Goal: Information Seeking & Learning: Learn about a topic

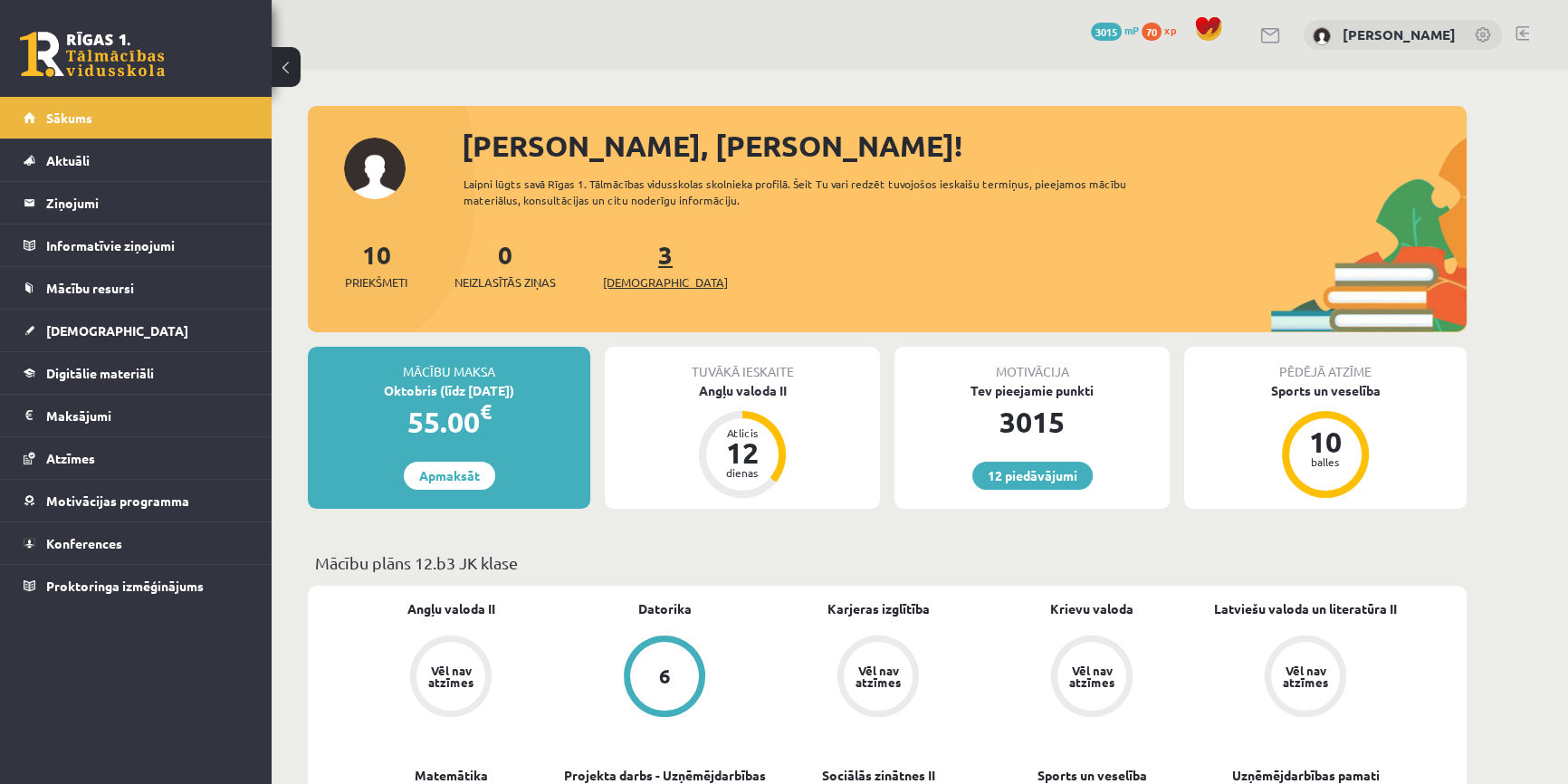
click at [639, 284] on span "[DEMOGRAPHIC_DATA]" at bounding box center [666, 282] width 125 height 18
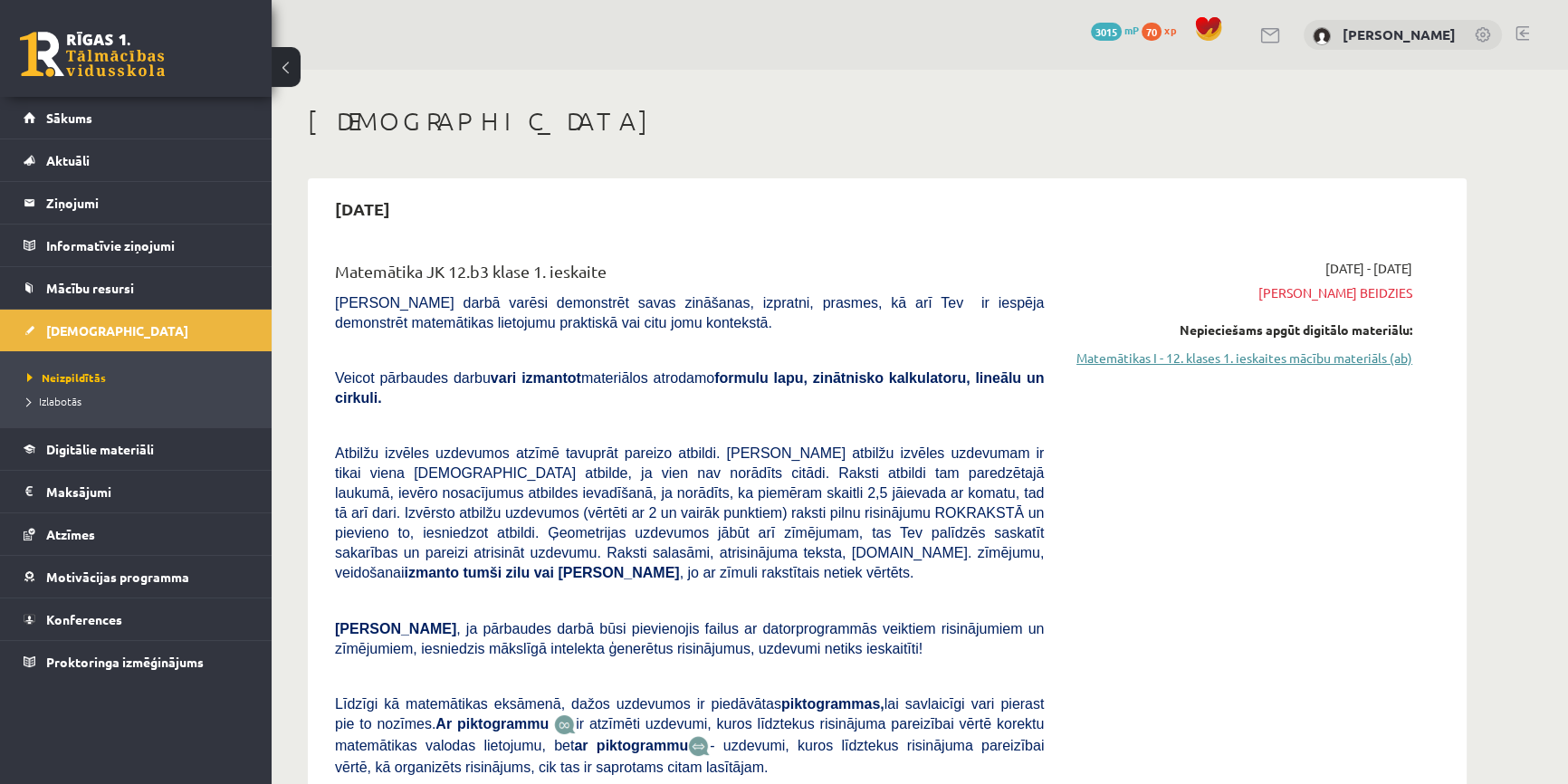
click at [1231, 355] on link "Matemātikas I - 12. klases 1. ieskaites mācību materiāls (ab)" at bounding box center [1242, 358] width 341 height 19
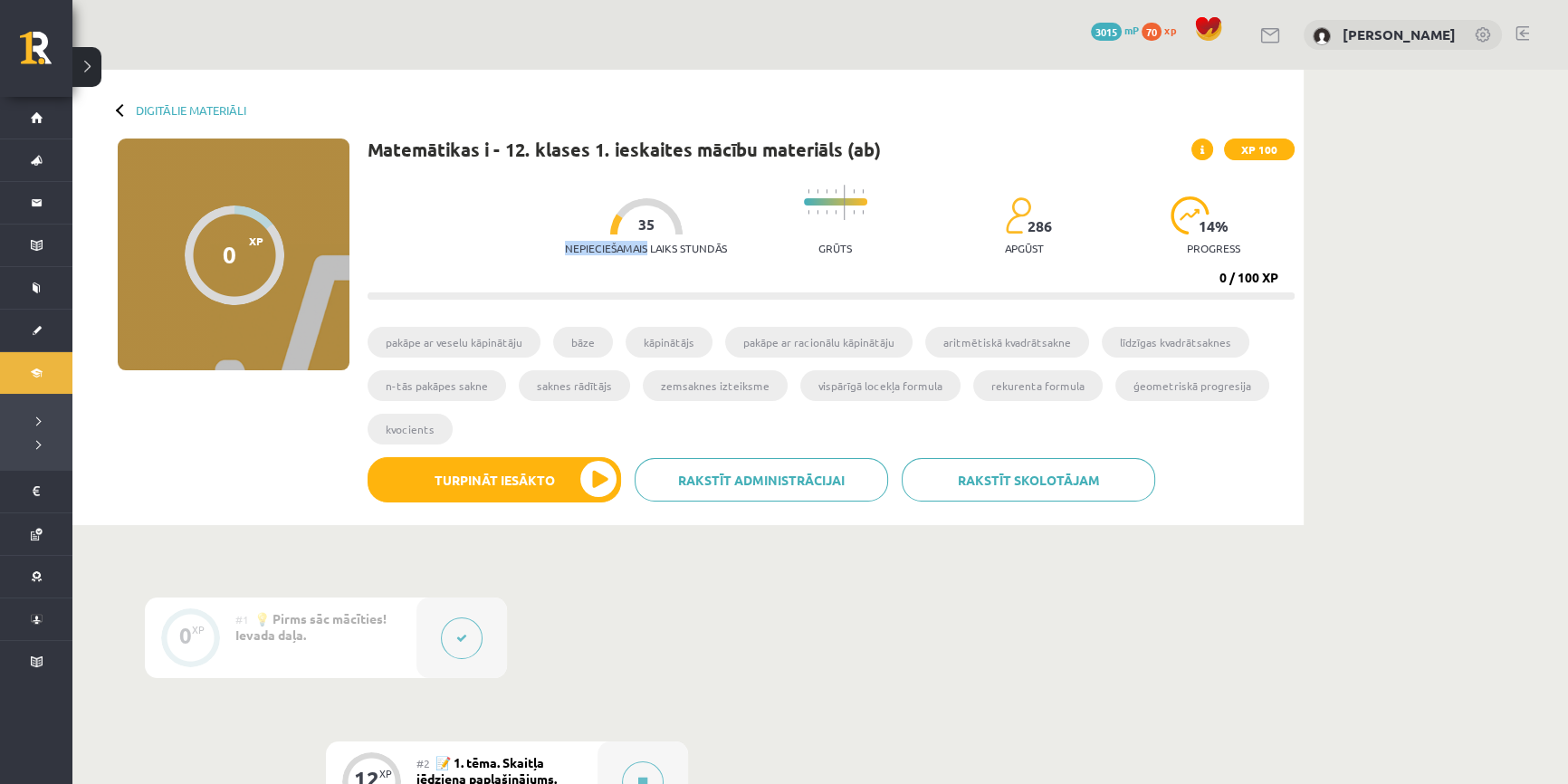
drag, startPoint x: 634, startPoint y: 235, endPoint x: 660, endPoint y: 226, distance: 27.5
click at [660, 226] on div "Nepieciešamais laiks stundās 35" at bounding box center [645, 232] width 162 height 67
click at [644, 224] on div at bounding box center [646, 217] width 73 height 36
drag, startPoint x: 640, startPoint y: 224, endPoint x: 624, endPoint y: 226, distance: 16.1
click at [624, 226] on div at bounding box center [646, 217] width 73 height 36
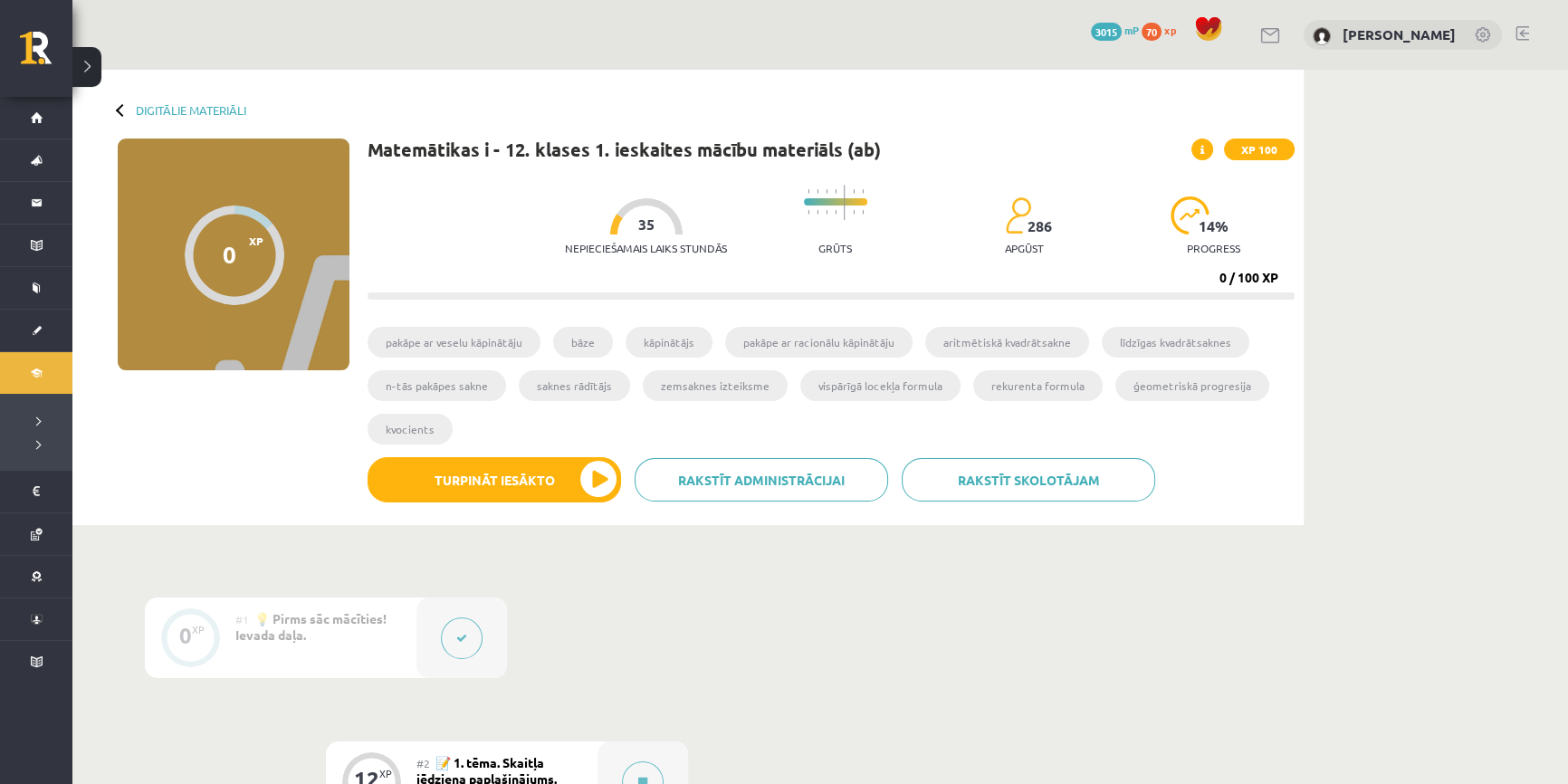
click at [624, 226] on div at bounding box center [646, 217] width 73 height 36
drag, startPoint x: 624, startPoint y: 226, endPoint x: 635, endPoint y: 226, distance: 11.0
click at [639, 226] on span "35" at bounding box center [646, 225] width 16 height 16
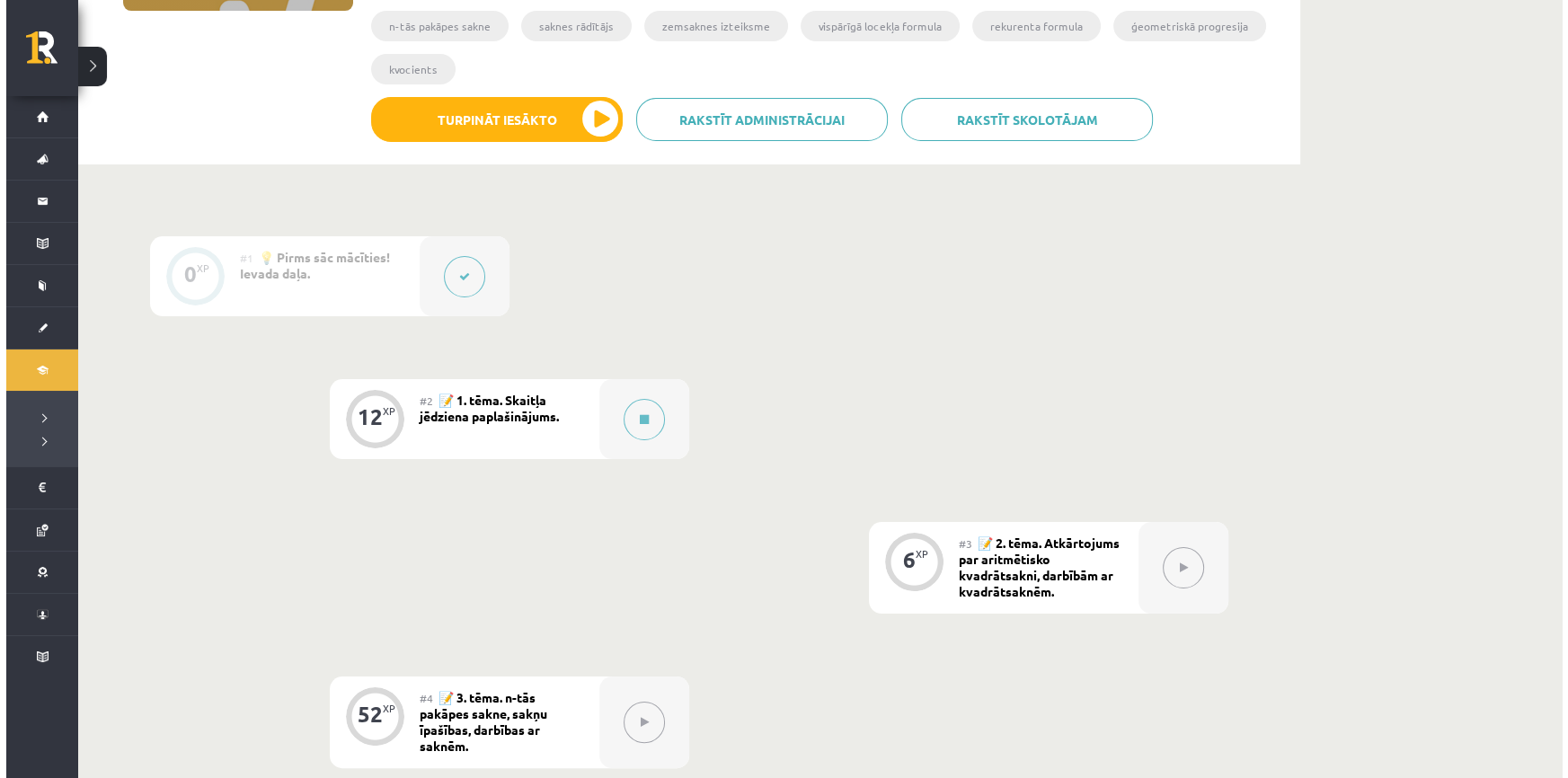
scroll to position [489, 0]
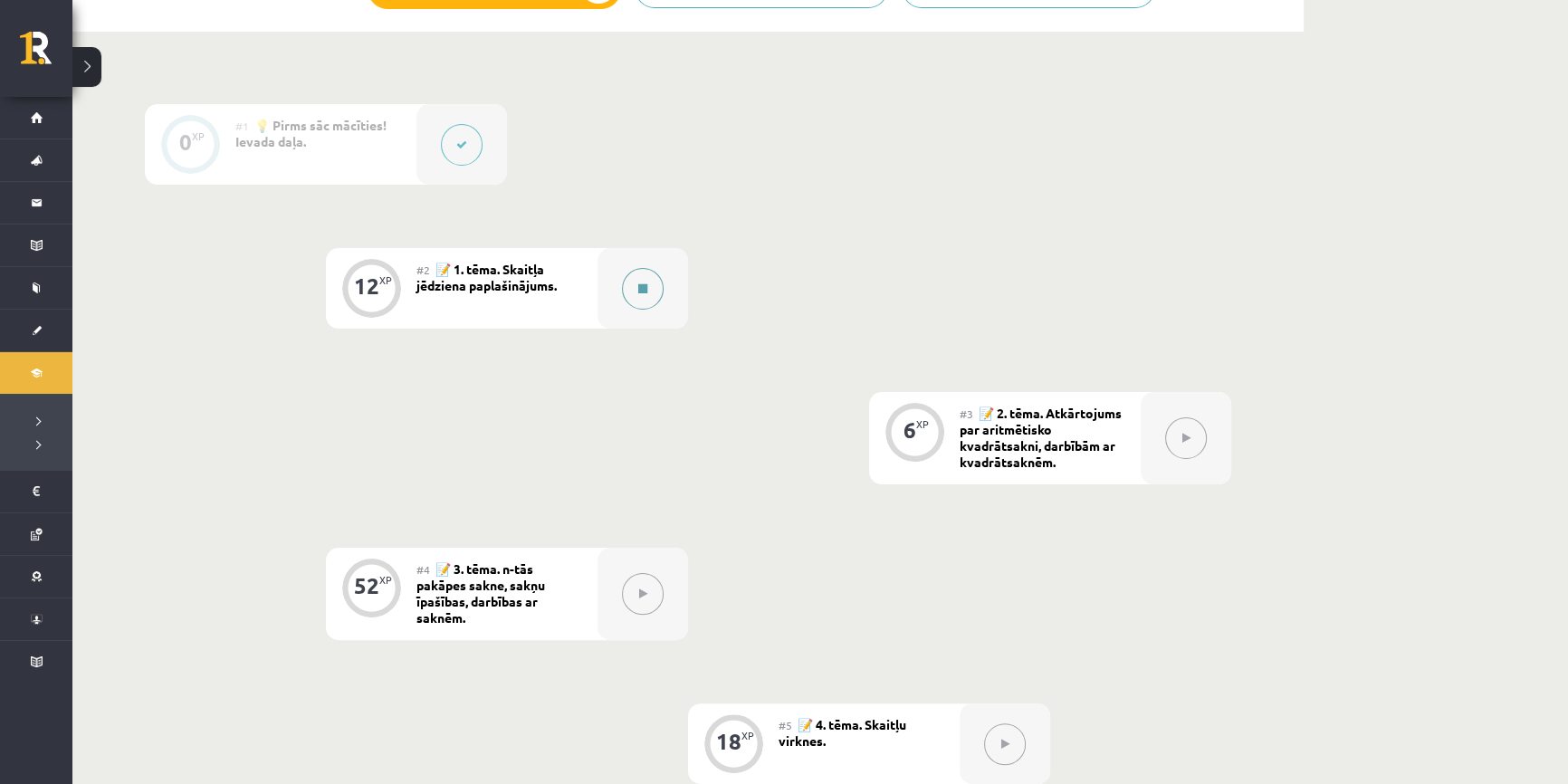
click at [632, 295] on button at bounding box center [643, 288] width 41 height 41
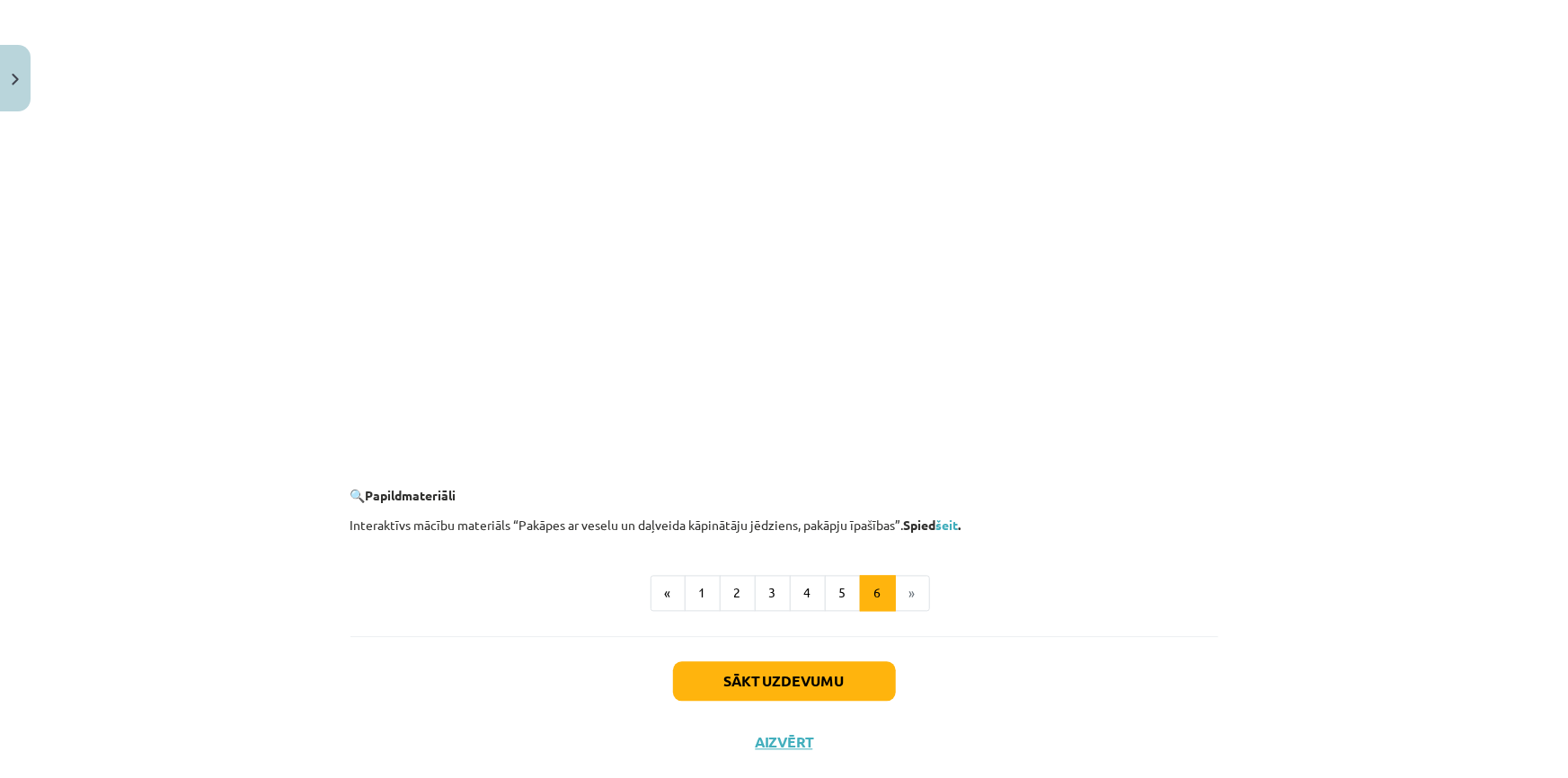
scroll to position [1606, 0]
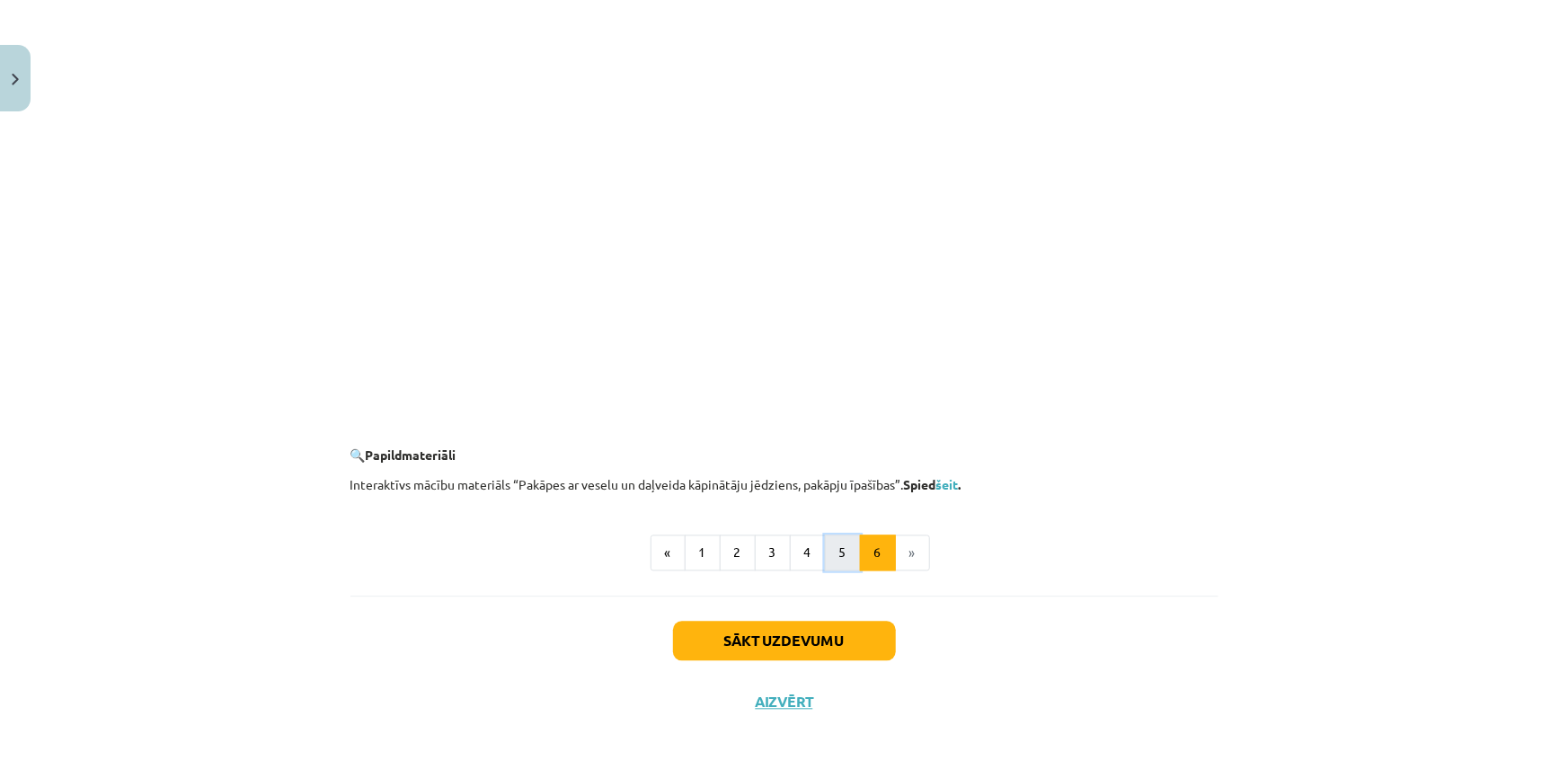
click at [827, 557] on button "5" at bounding box center [844, 554] width 36 height 36
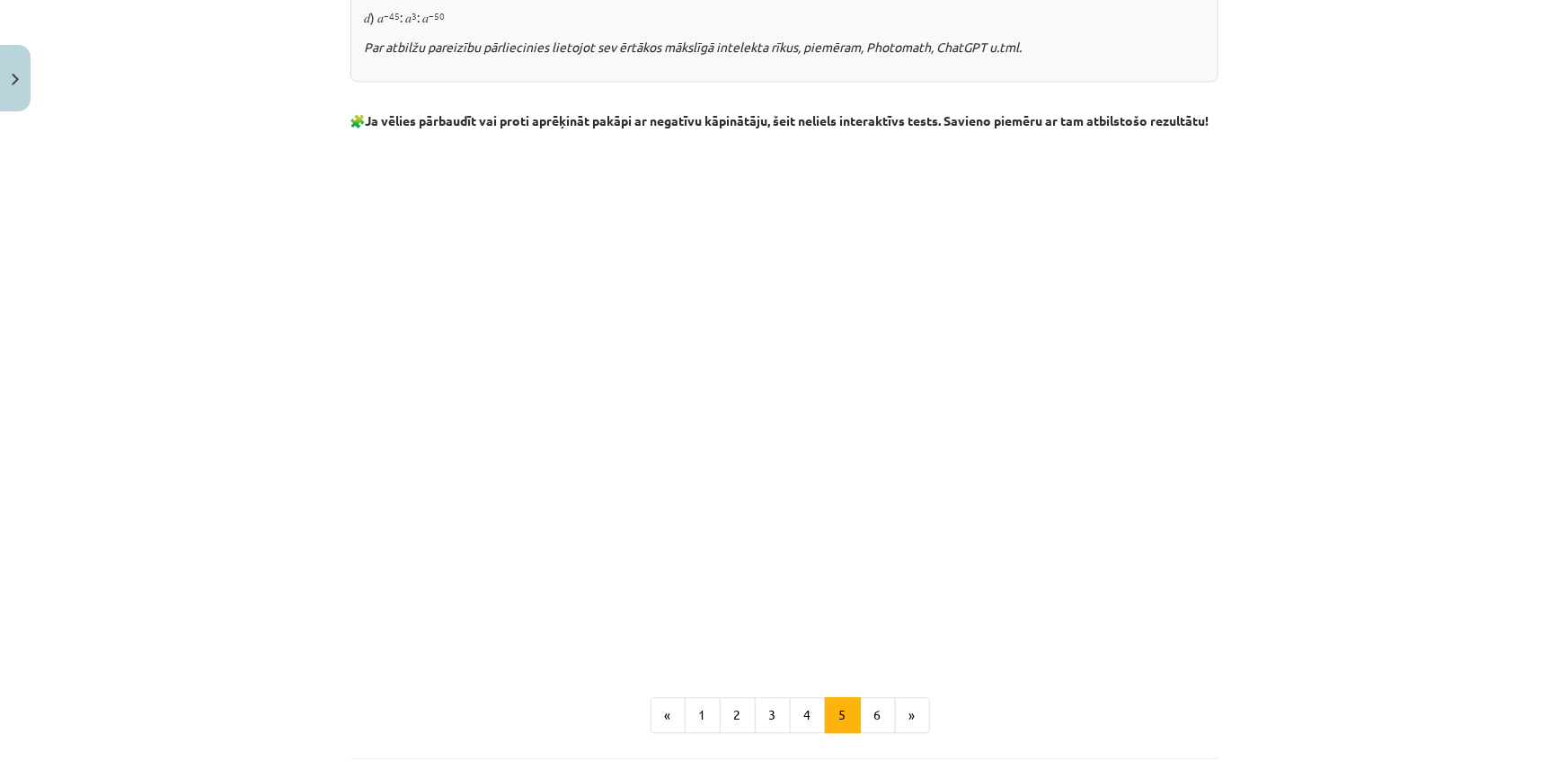
scroll to position [1852, 0]
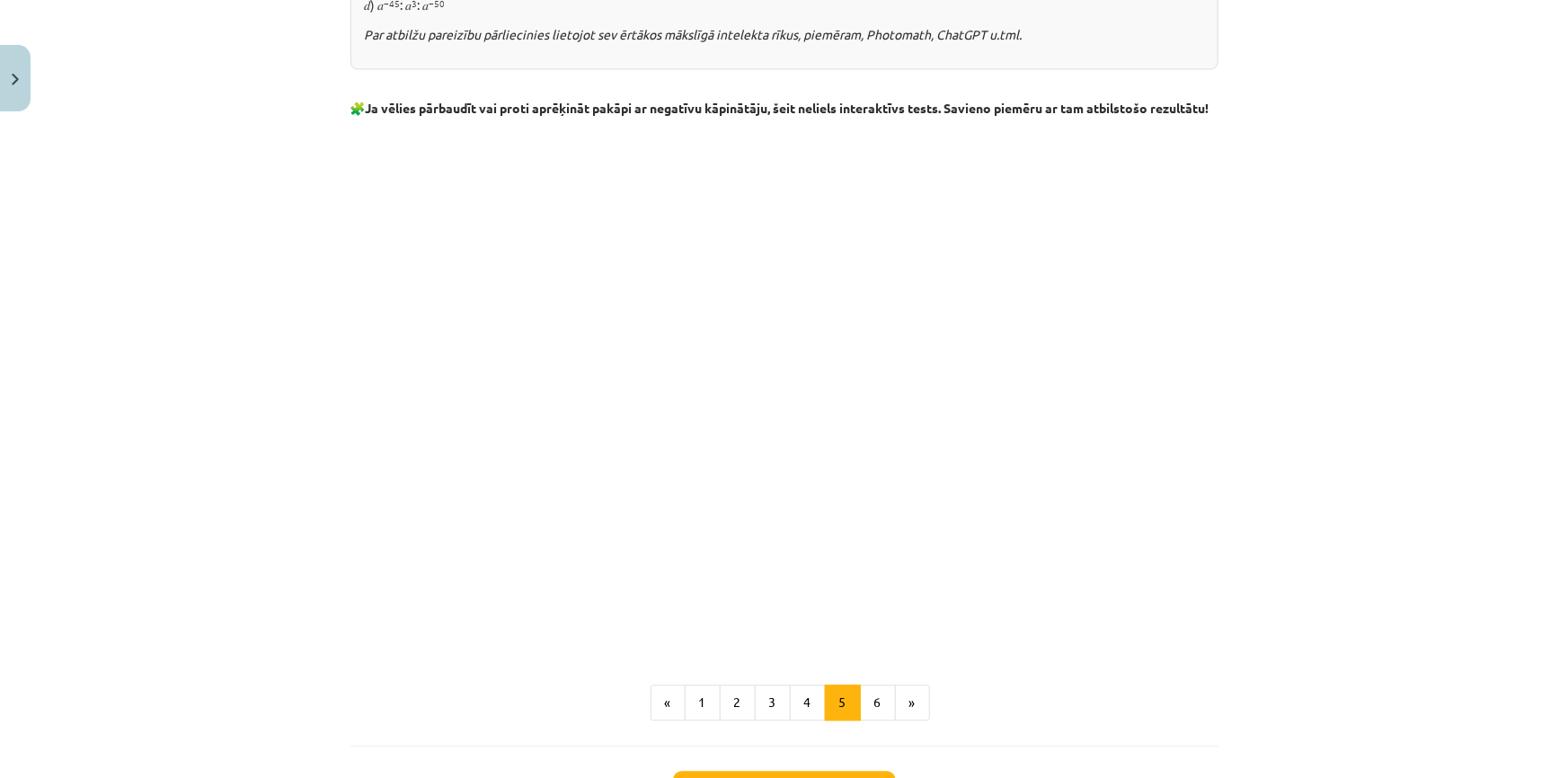
click at [880, 709] on button "6" at bounding box center [878, 703] width 36 height 36
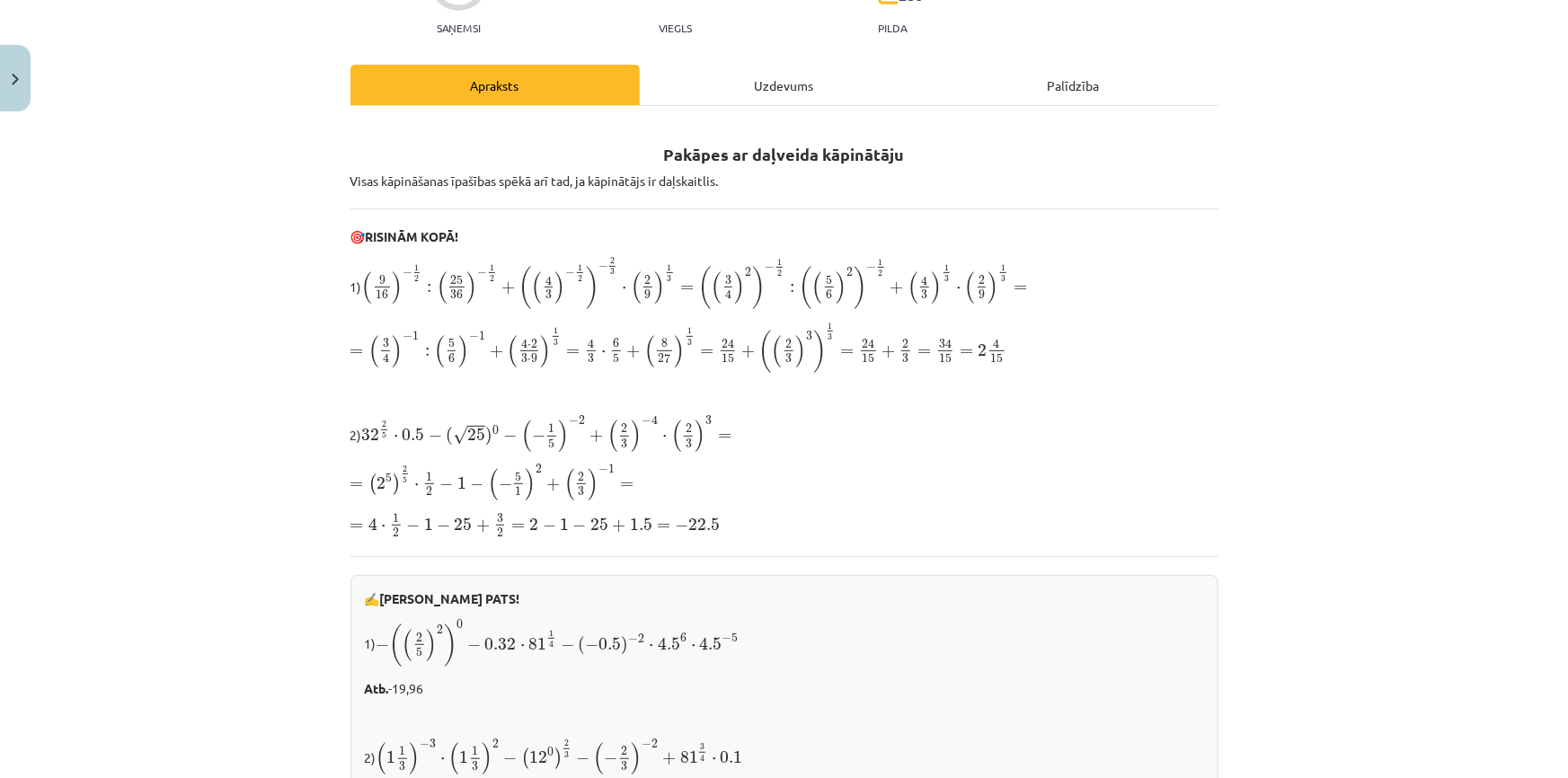
scroll to position [163, 0]
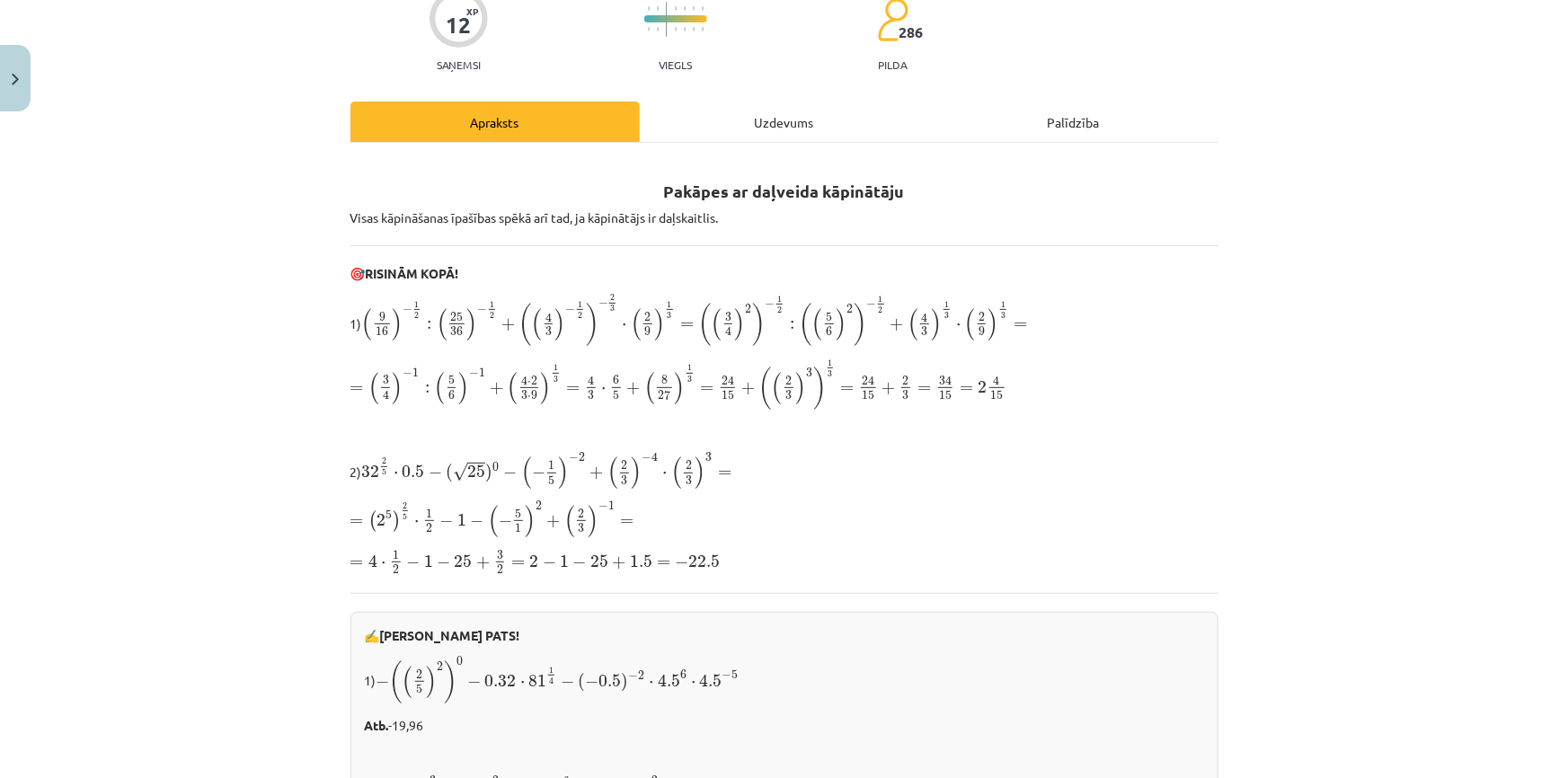
click at [772, 132] on div "Uzdevums" at bounding box center [784, 122] width 289 height 40
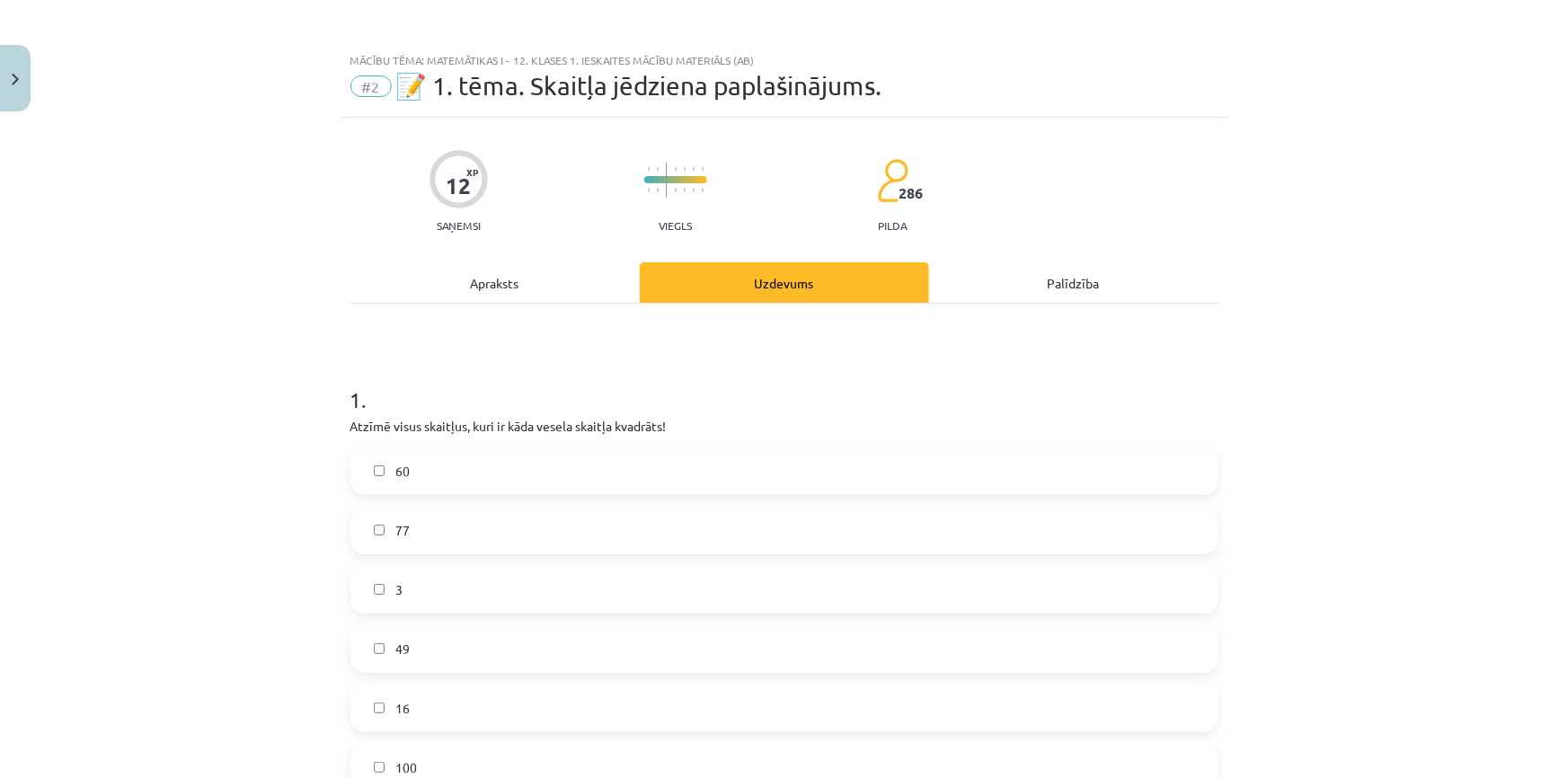
scroll to position [0, 0]
click at [557, 301] on div "Apraksts" at bounding box center [495, 285] width 289 height 40
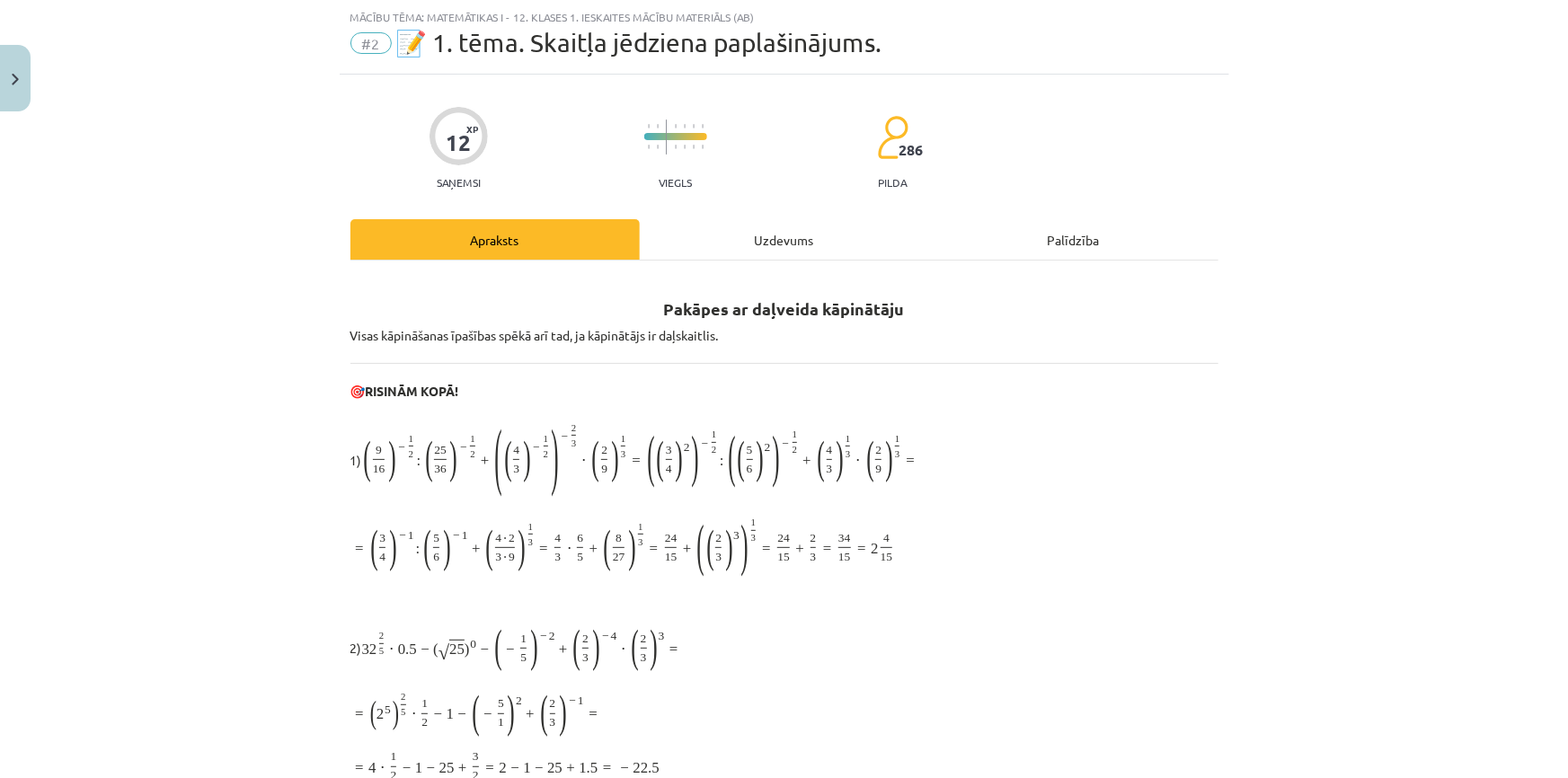
click at [556, 292] on h2 "Pakāpes ar daļveida kāpinātāju" at bounding box center [784, 299] width 868 height 44
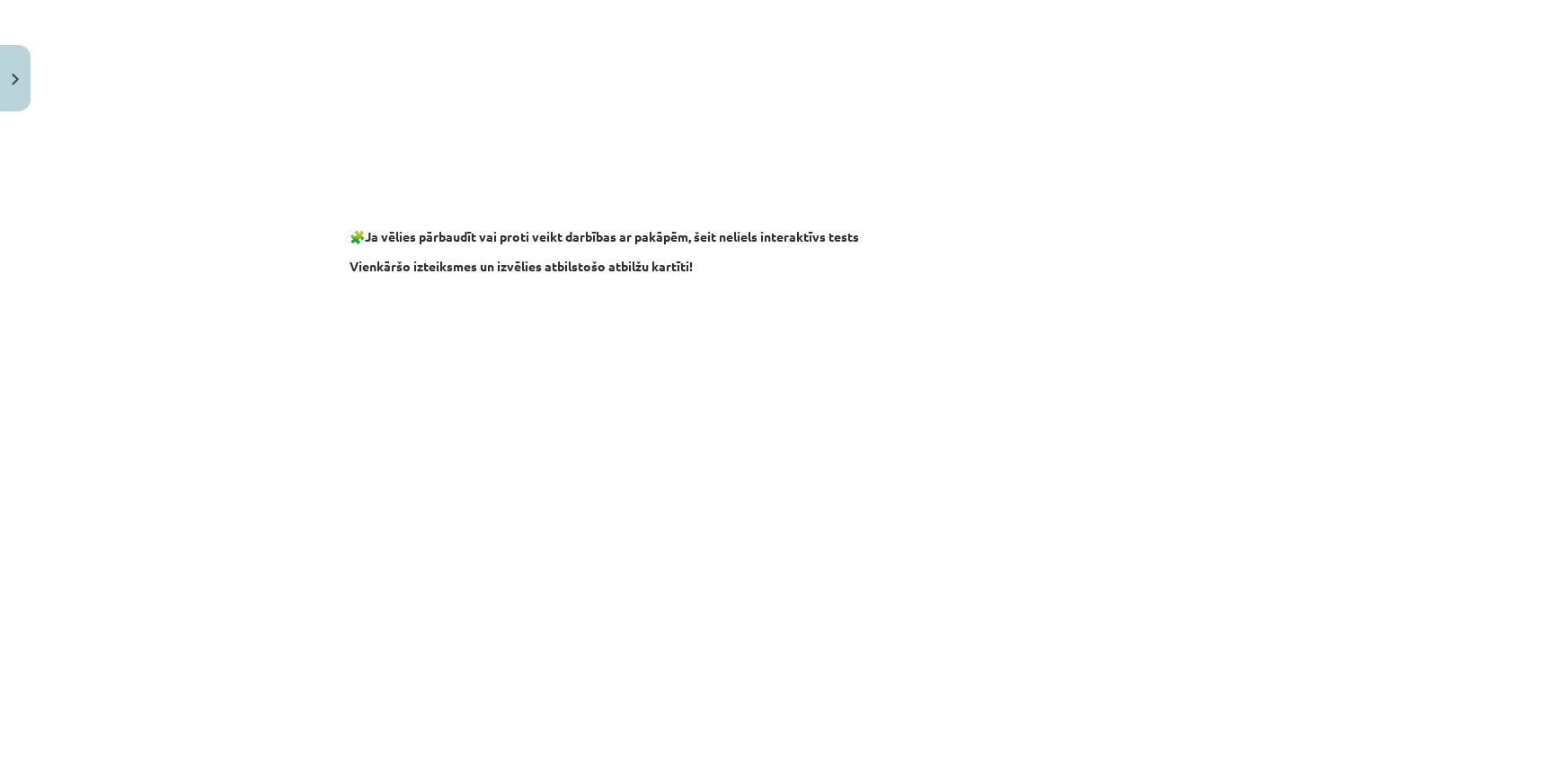
scroll to position [1270, 0]
